Goal: Task Accomplishment & Management: Manage account settings

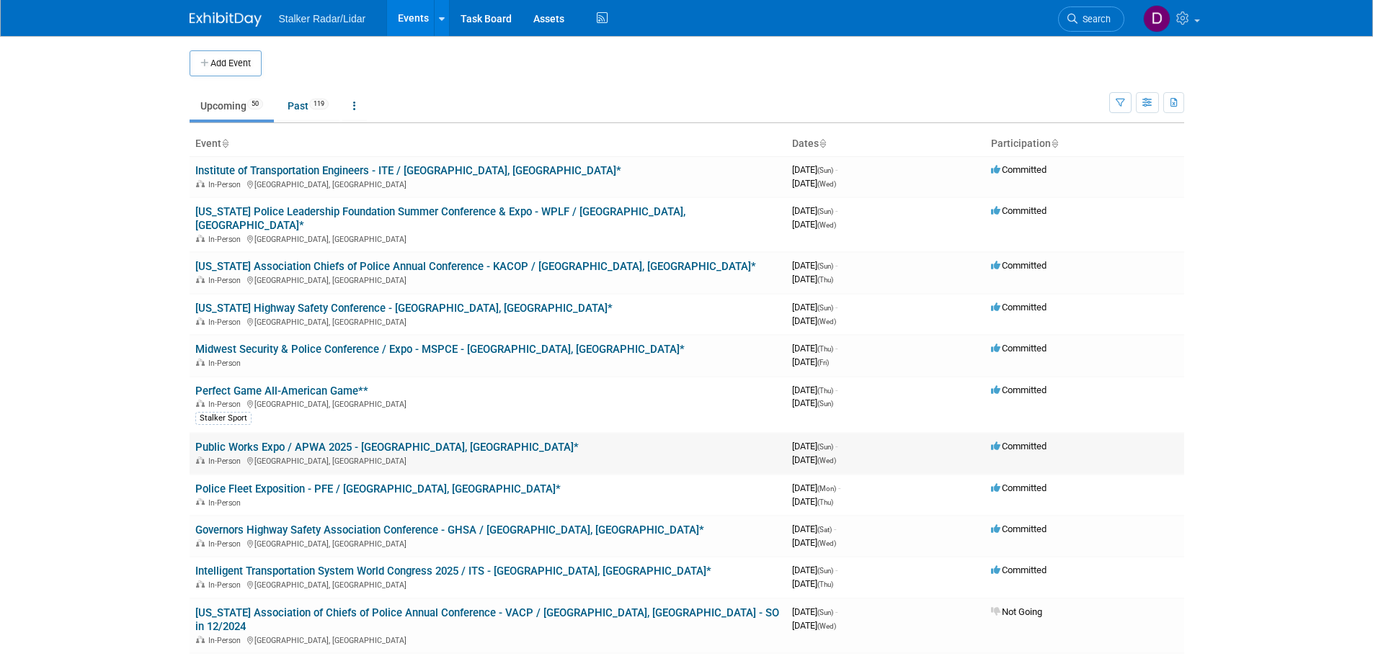
click at [308, 441] on link "Public Works Expo / APWA 2025 - [GEOGRAPHIC_DATA], [GEOGRAPHIC_DATA]*" at bounding box center [386, 447] width 383 height 13
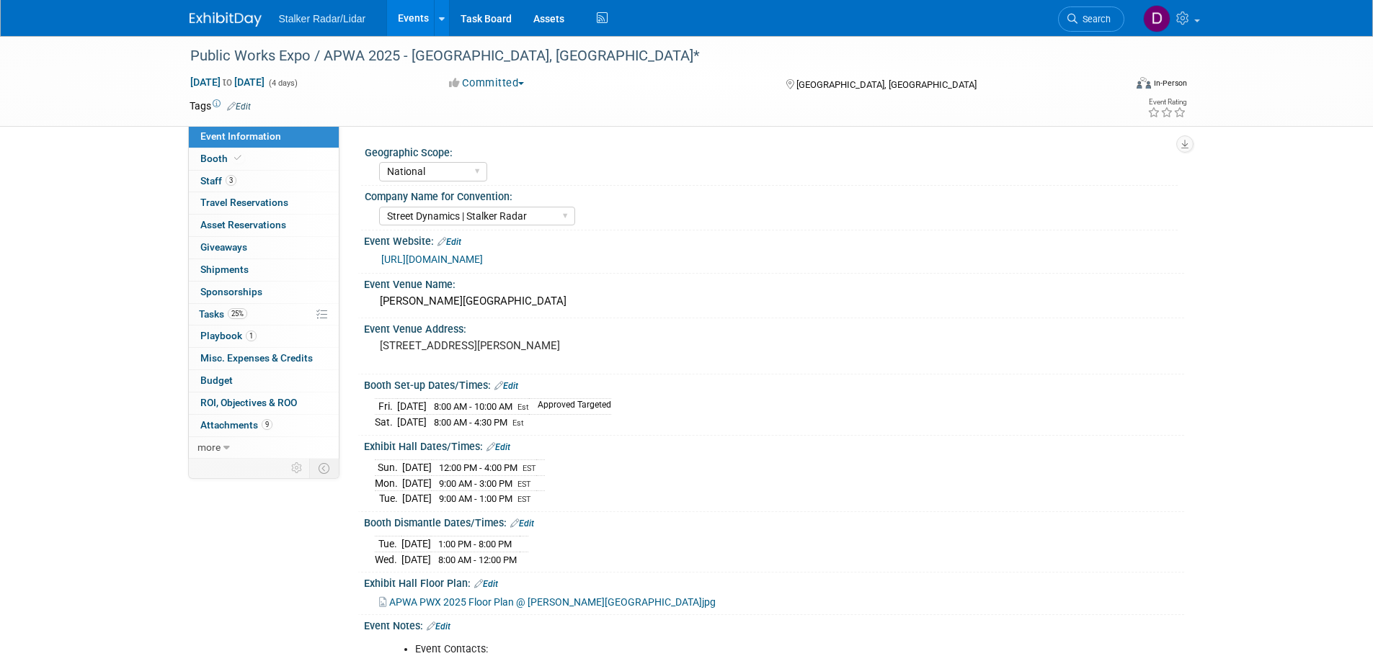
select select "National"
select select "Street Dynamics | Stalker Radar"
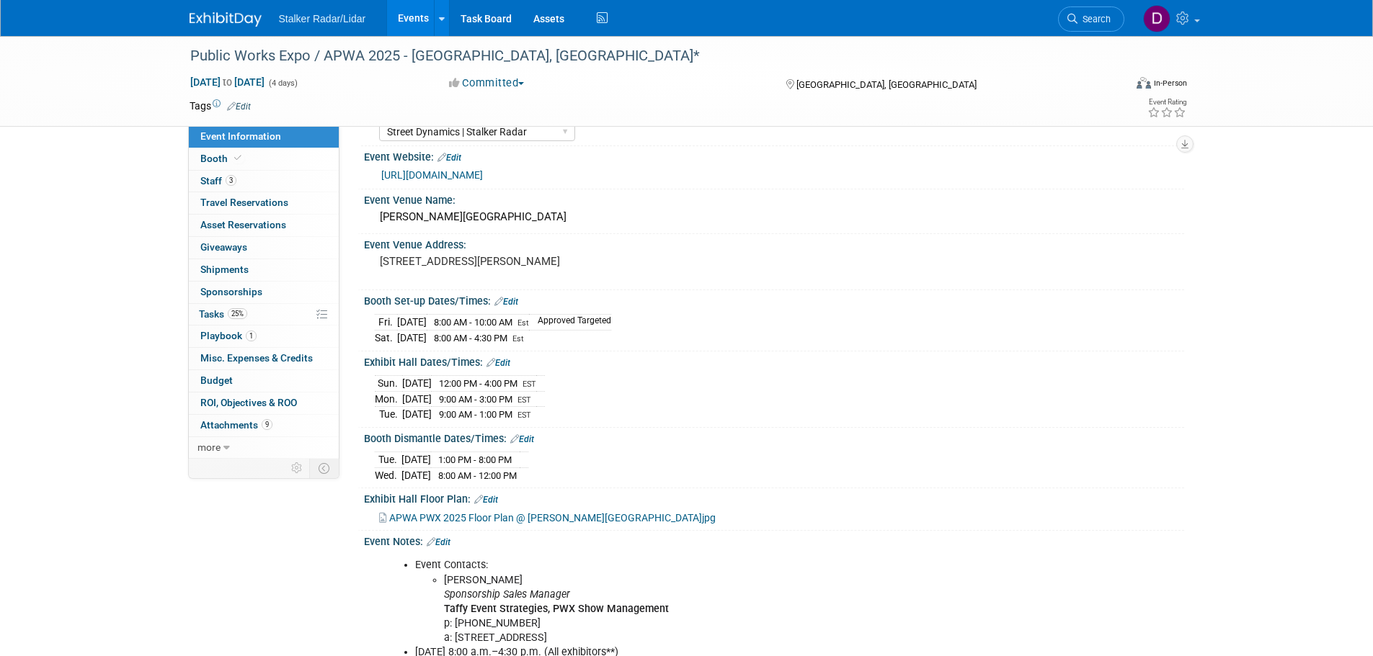
scroll to position [282, 0]
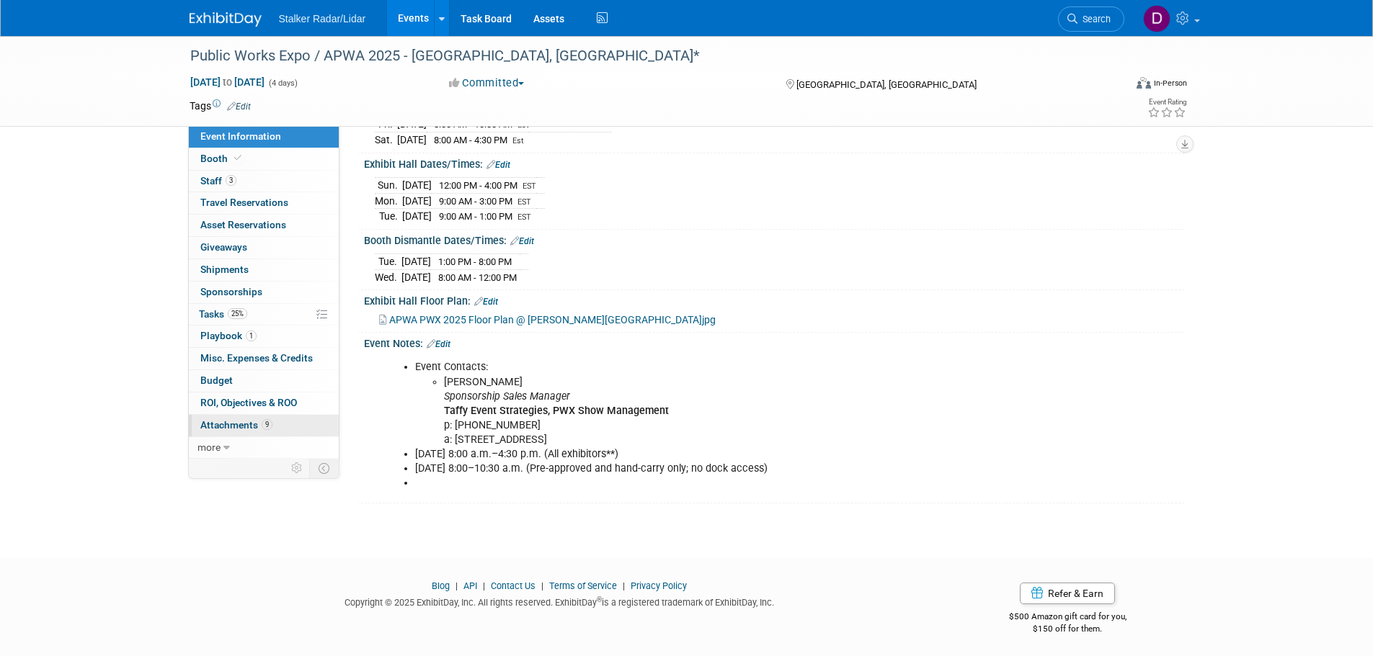
click at [223, 426] on span "Attachments 9" at bounding box center [236, 425] width 72 height 12
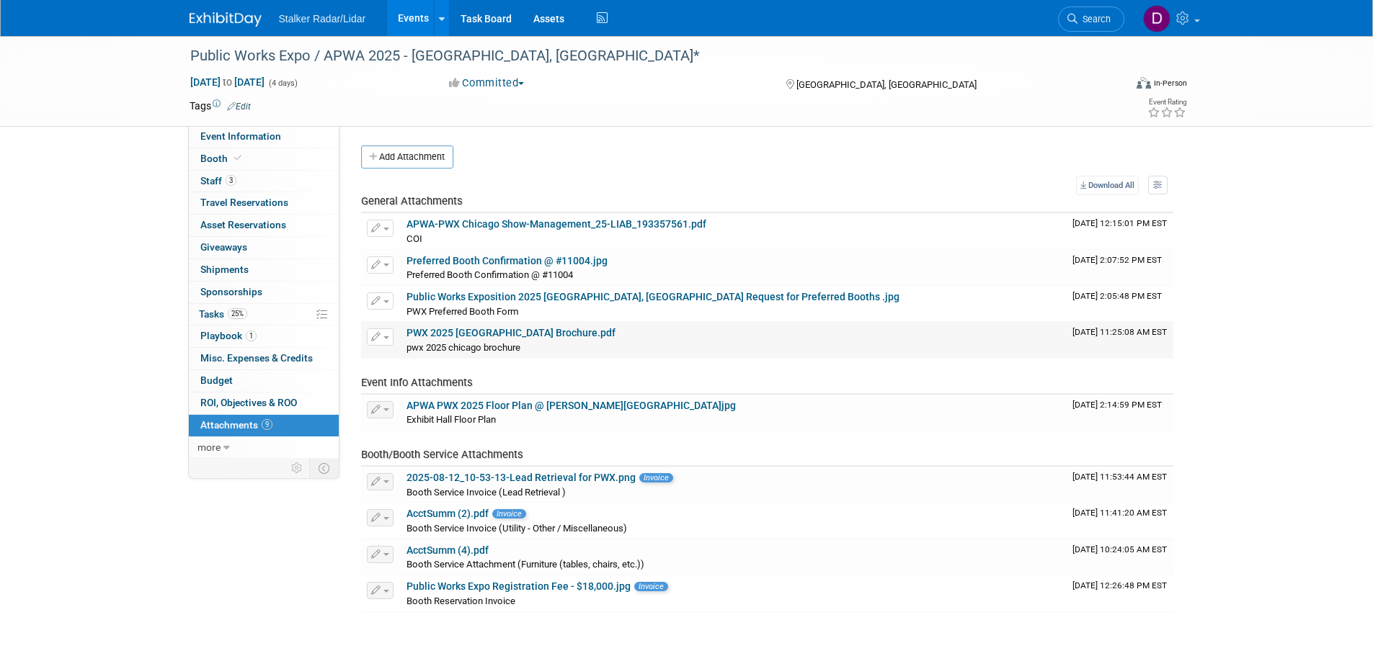
click at [520, 334] on link "PWX 2025 Chicago Brochure.pdf" at bounding box center [510, 333] width 209 height 12
click at [233, 267] on span "Shipments 0" at bounding box center [224, 270] width 48 height 12
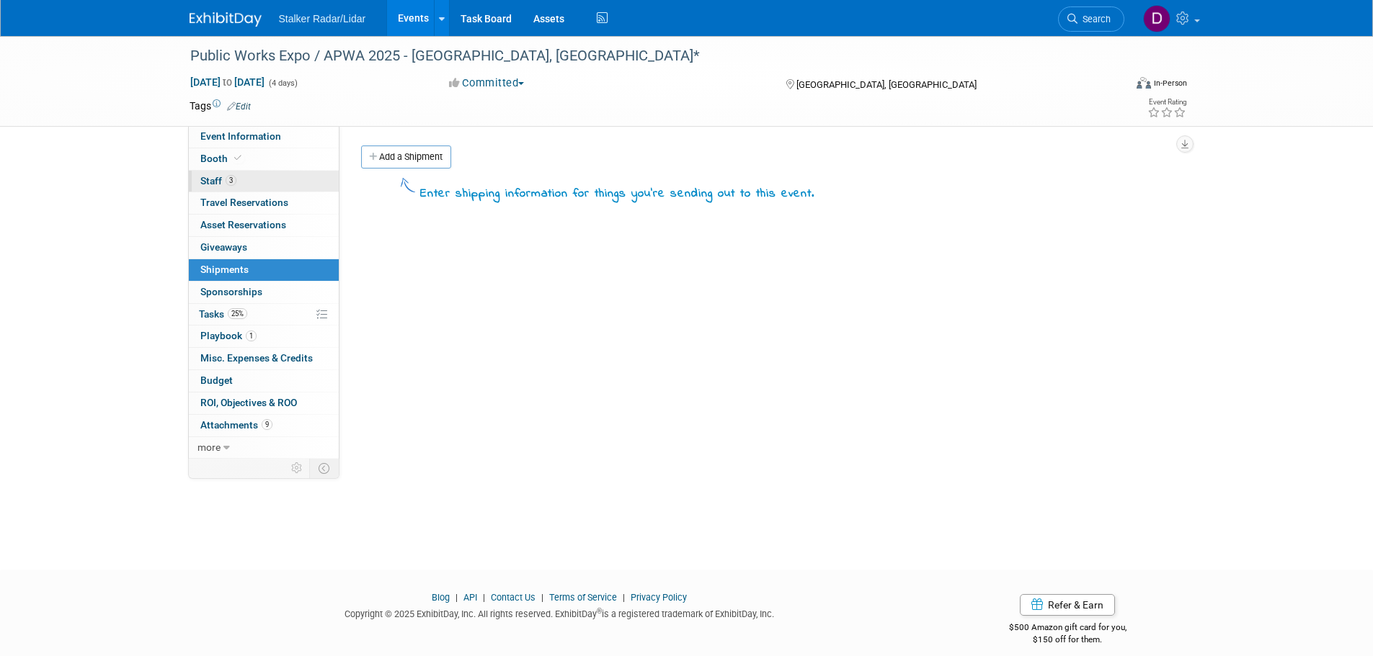
click at [211, 175] on span "Staff 3" at bounding box center [218, 181] width 36 height 12
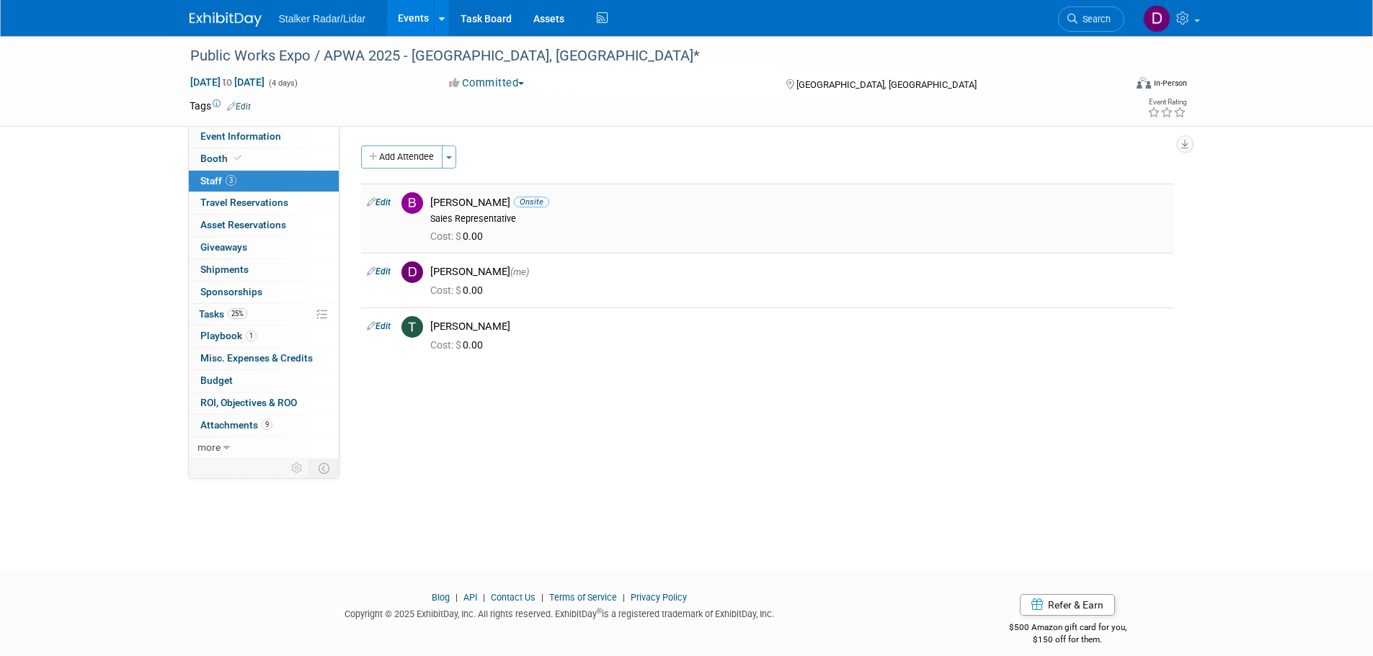
click at [380, 205] on link "Edit" at bounding box center [379, 202] width 24 height 10
select select "60c9925b-e7cc-455c-bd3b-a39f091ed5f4"
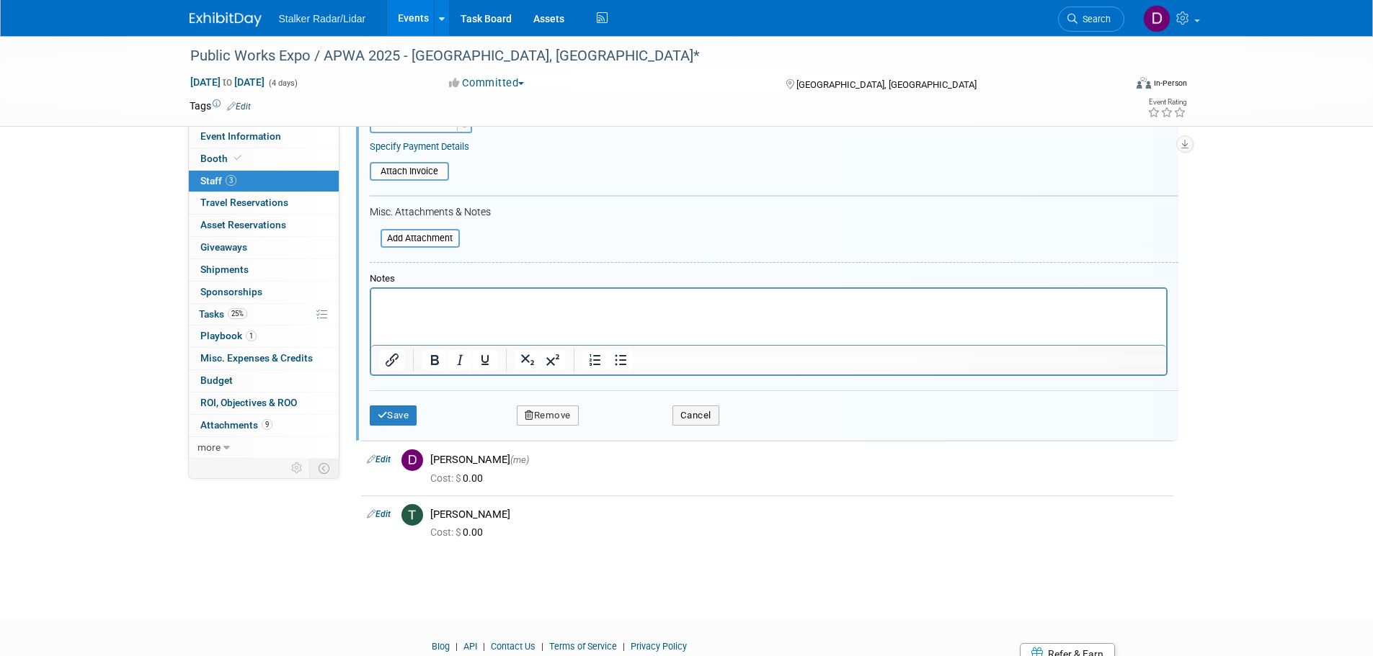
scroll to position [371, 0]
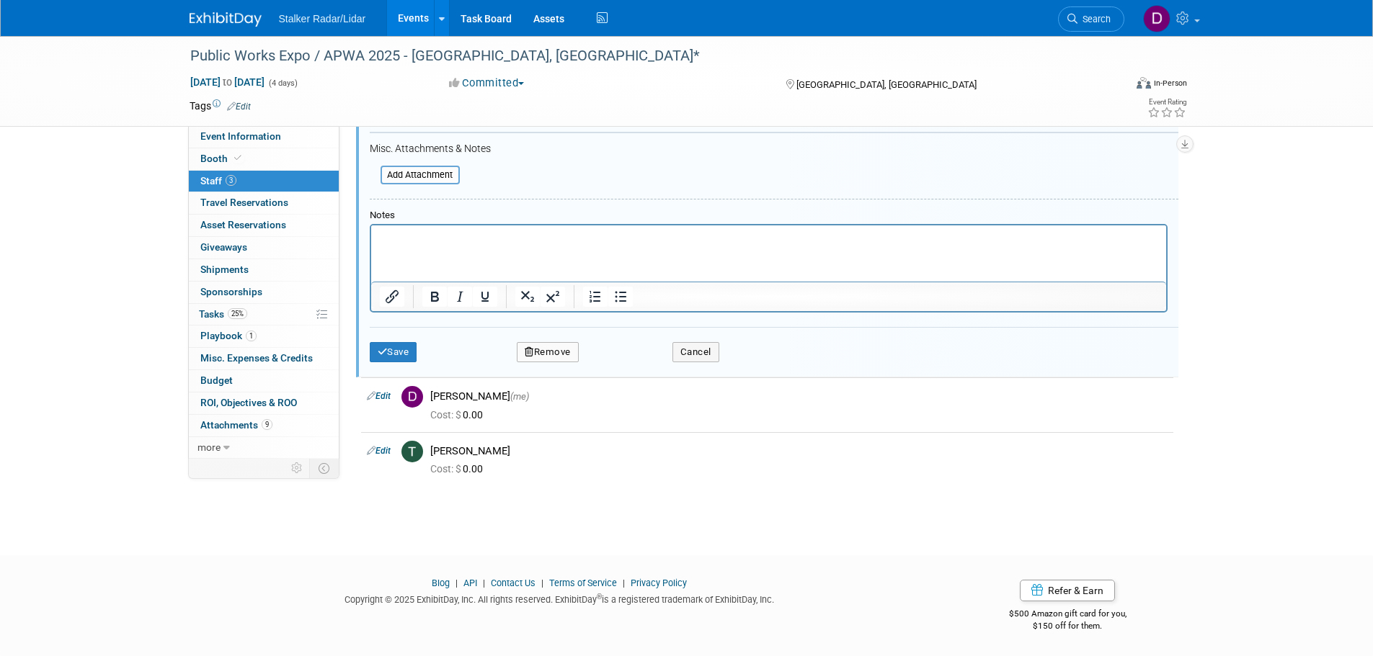
click at [545, 350] on button "Remove" at bounding box center [548, 352] width 62 height 20
click at [622, 363] on link "Yes" at bounding box center [626, 364] width 42 height 23
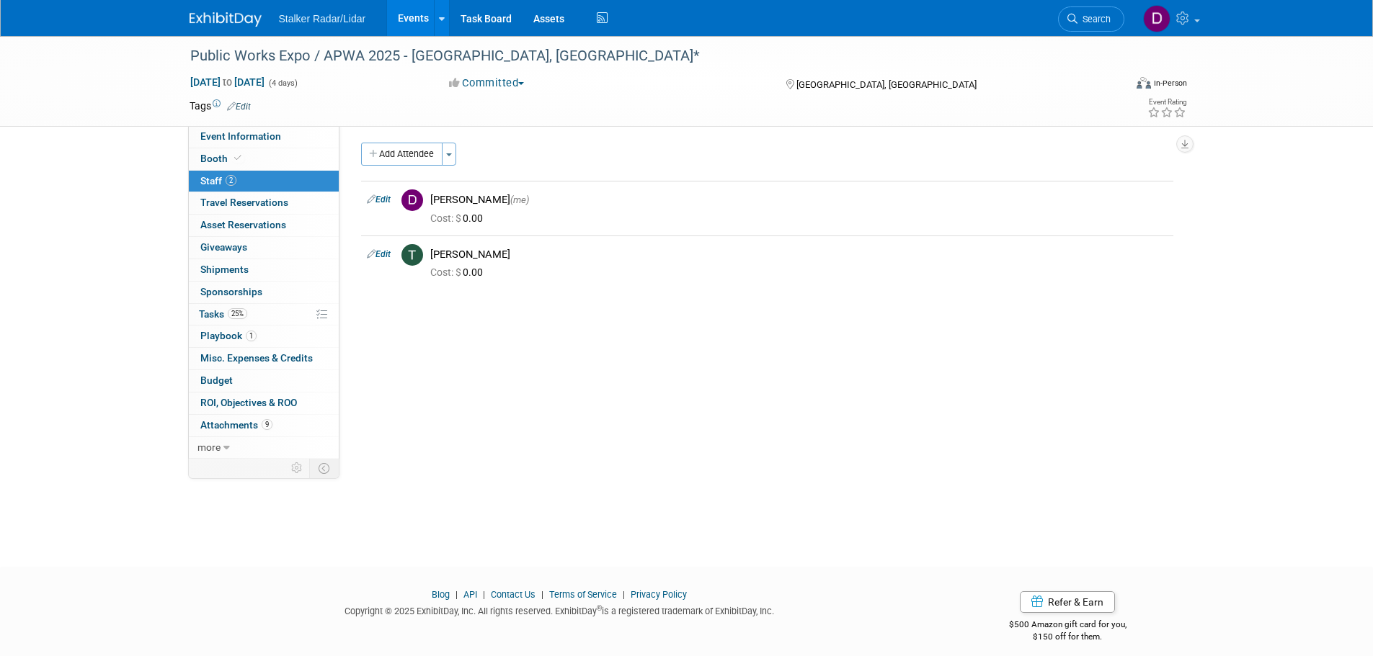
scroll to position [0, 0]
